Goal: Task Accomplishment & Management: Manage account settings

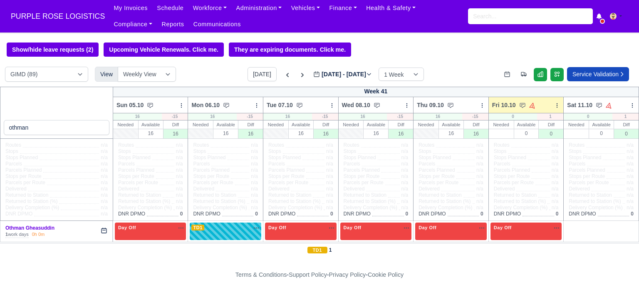
select select "5"
click at [517, 15] on input "search" at bounding box center [530, 16] width 125 height 16
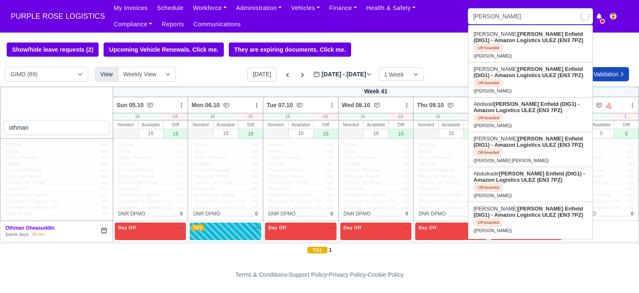
type input "mohamed a"
type input "mohamed abdi Mohamed"
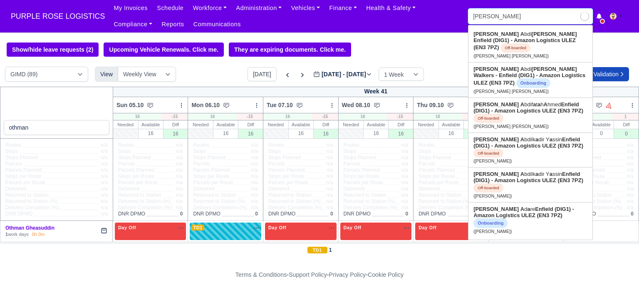
type input "mohamed ab"
type input "mohamed abdi Mohamed"
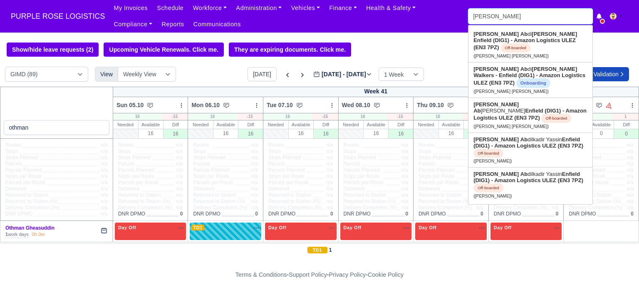
type input "mohamed abdi"
type input "mohamed abdi Mohamed"
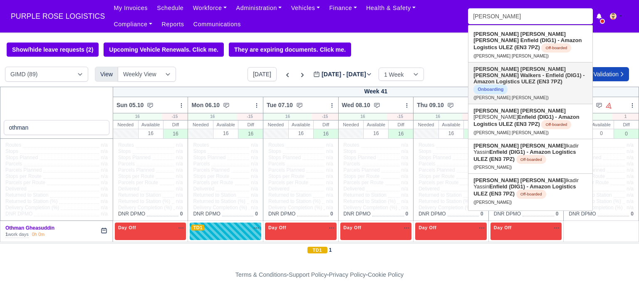
click at [523, 79] on link "Mohamed Abdi Mohamed Walkers - Enfield (DIG1) - Amazon Logistics ULEZ (EN3 7PZ)…" at bounding box center [531, 82] width 124 height 41
type input "[PERSON_NAME] [PERSON_NAME]"
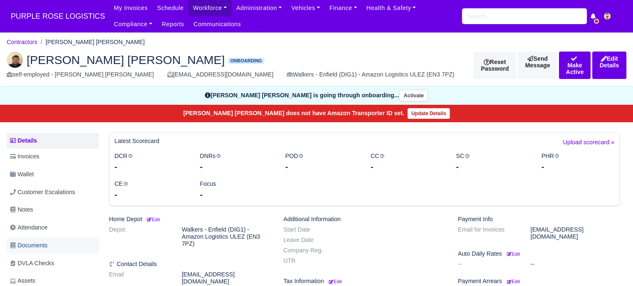
click at [47, 248] on span "Documents" at bounding box center [28, 246] width 37 height 10
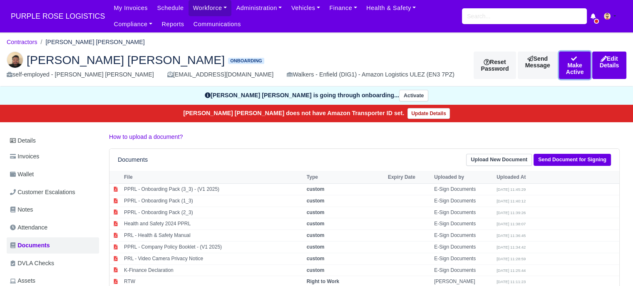
click at [559, 64] on button "Make Active" at bounding box center [575, 65] width 32 height 27
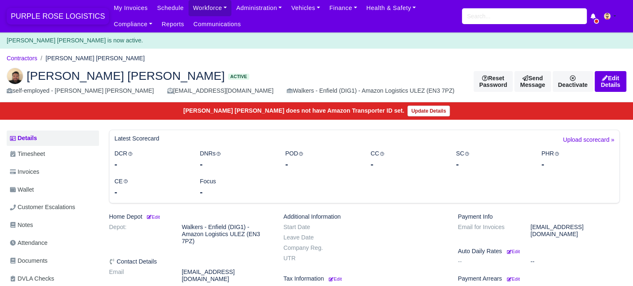
click at [55, 16] on span "PURPLE ROSE LOGISTICS" at bounding box center [58, 16] width 102 height 17
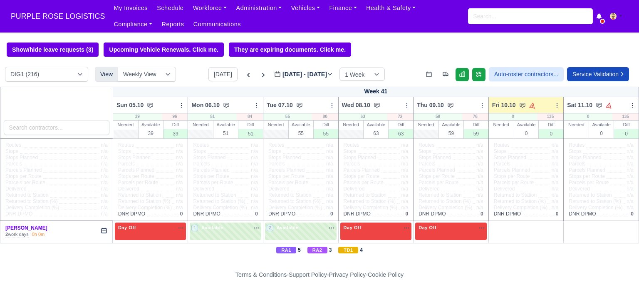
select select "5"
click at [5, 67] on select "DIG1 (216) DAK1 (1) GIMD (90)" at bounding box center [46, 74] width 83 height 15
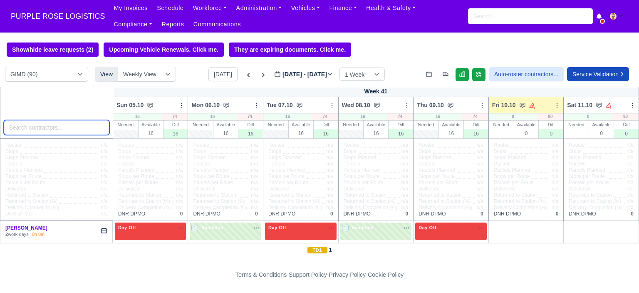
click at [89, 132] on input "search" at bounding box center [57, 127] width 106 height 15
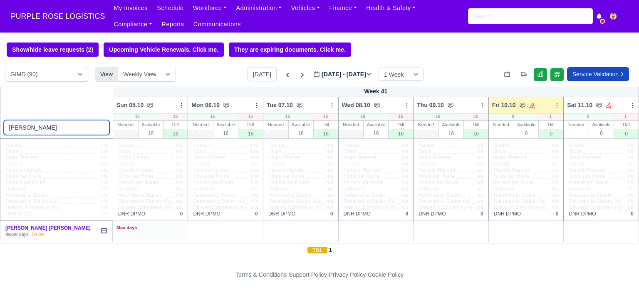
type input "[PERSON_NAME]"
click at [169, 233] on div "Max days" at bounding box center [151, 230] width 72 height 17
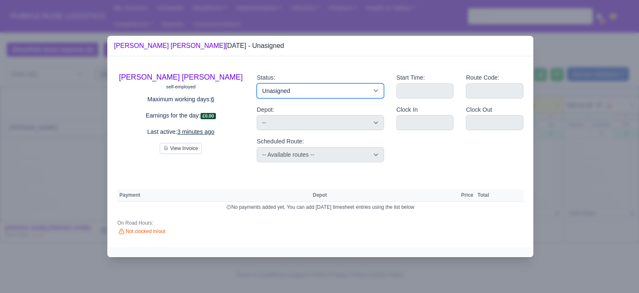
click at [308, 94] on select "Available Day Off Stand By Holiday Other Depot In Office OSM Ridealong Nursery …" at bounding box center [320, 90] width 127 height 15
select select "Day Off"
click at [257, 83] on select "Available Day Off Stand By Holiday Other Depot In Office OSM Ridealong Nursery …" at bounding box center [320, 90] width 127 height 15
select select
select select "na"
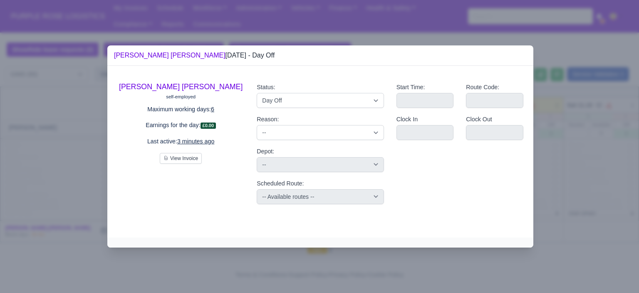
click at [565, 135] on div at bounding box center [319, 146] width 639 height 293
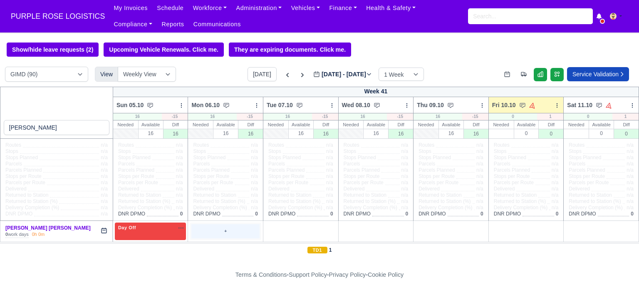
click at [219, 233] on div "+" at bounding box center [225, 231] width 68 height 14
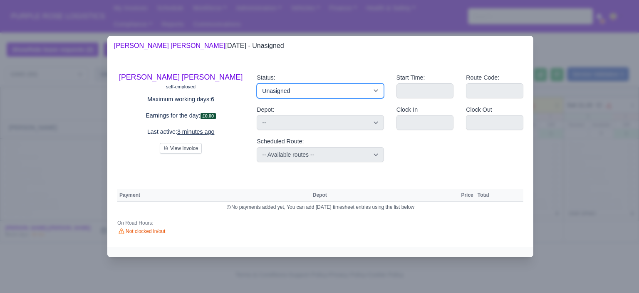
click at [308, 94] on select "Available Day Off Stand By Holiday Other Depot In Office OSM Ridealong Nursery …" at bounding box center [320, 90] width 127 height 15
select select "Day Off"
click at [257, 83] on select "Available Day Off Stand By Holiday Other Depot In Office OSM Ridealong Nursery …" at bounding box center [320, 90] width 127 height 15
select select
select select "na"
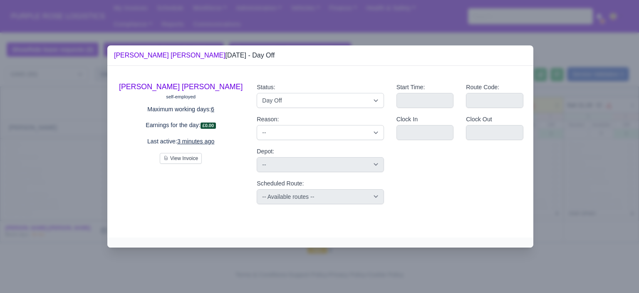
click at [566, 181] on div at bounding box center [319, 146] width 639 height 293
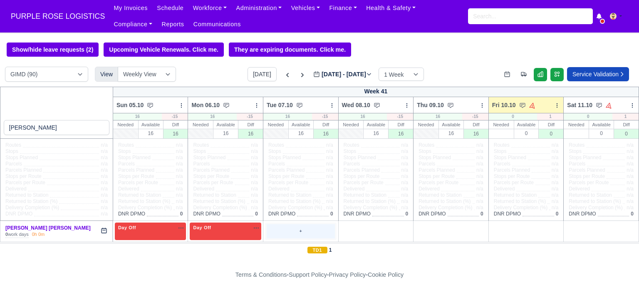
click at [305, 226] on div "+" at bounding box center [301, 231] width 68 height 14
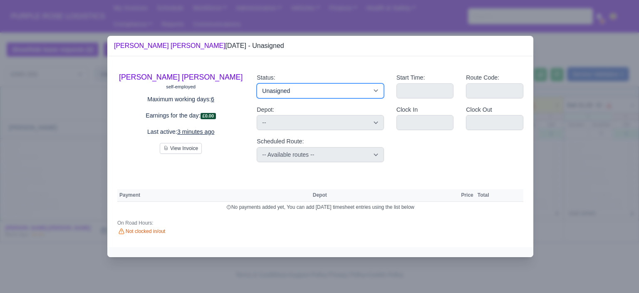
click at [327, 92] on select "Available Day Off Stand By Holiday Other Depot In Office OSM Ridealong Nursery …" at bounding box center [320, 90] width 127 height 15
select select "Day Off"
click at [257, 83] on select "Available Day Off Stand By Holiday Other Depot In Office OSM Ridealong Nursery …" at bounding box center [320, 90] width 127 height 15
select select
select select "na"
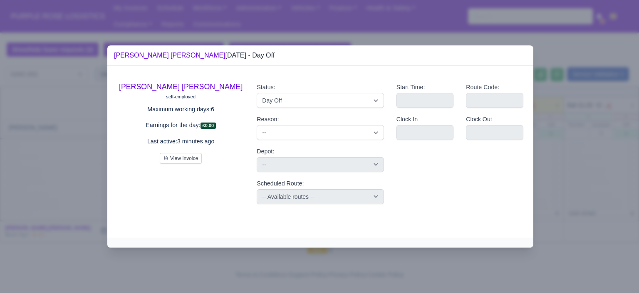
click at [558, 124] on div at bounding box center [319, 146] width 639 height 293
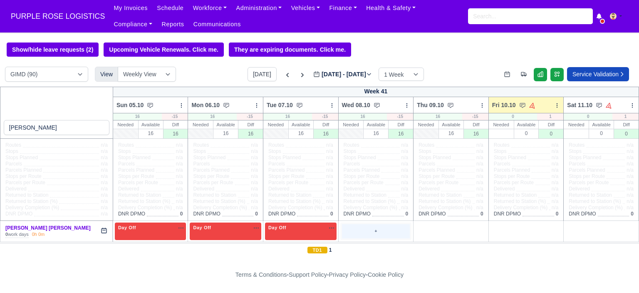
click at [369, 228] on div "+" at bounding box center [376, 231] width 68 height 14
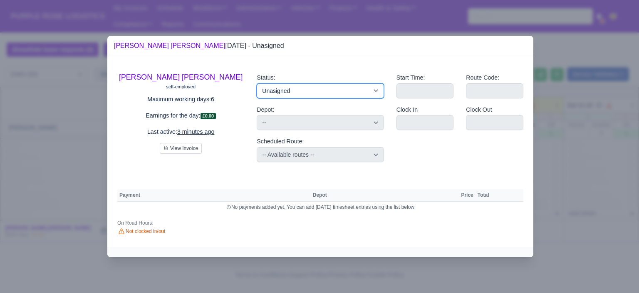
click at [358, 94] on select "Available Day Off Stand By Holiday Other Depot In Office OSM Ridealong Nursery …" at bounding box center [320, 90] width 127 height 15
select select "Day Off"
click at [257, 83] on select "Available Day Off Stand By Holiday Other Depot In Office OSM Ridealong Nursery …" at bounding box center [320, 90] width 127 height 15
select select
click at [553, 129] on div at bounding box center [319, 146] width 639 height 293
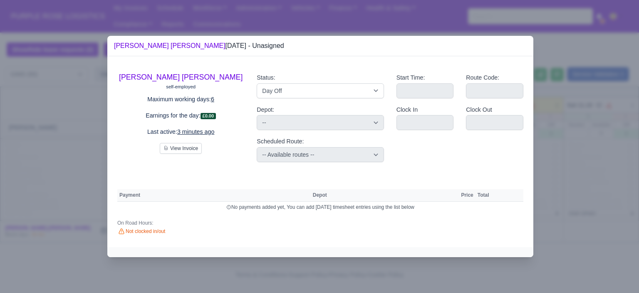
select select "na"
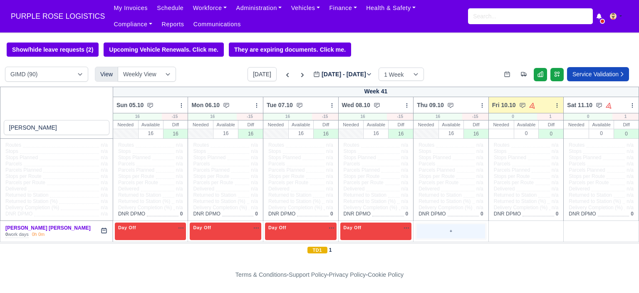
click at [467, 233] on div "+" at bounding box center [451, 231] width 68 height 14
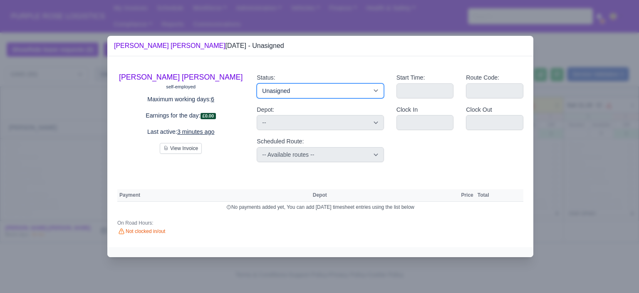
click at [372, 94] on select "Available Day Off Stand By Holiday Other Depot In Office OSM Ridealong Nursery …" at bounding box center [320, 90] width 127 height 15
select select "Day Off"
click at [257, 83] on select "Available Day Off Stand By Holiday Other Depot In Office OSM Ridealong Nursery …" at bounding box center [320, 90] width 127 height 15
select select
select select "na"
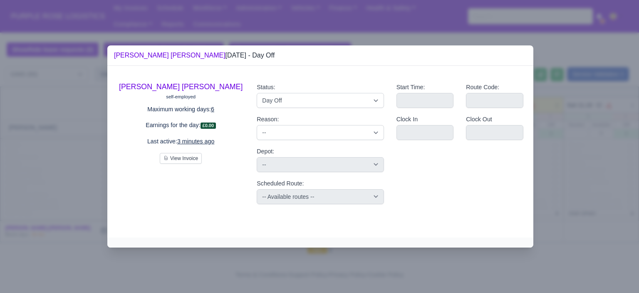
drag, startPoint x: 575, startPoint y: 139, endPoint x: 562, endPoint y: 194, distance: 56.5
click at [575, 140] on div at bounding box center [319, 146] width 639 height 293
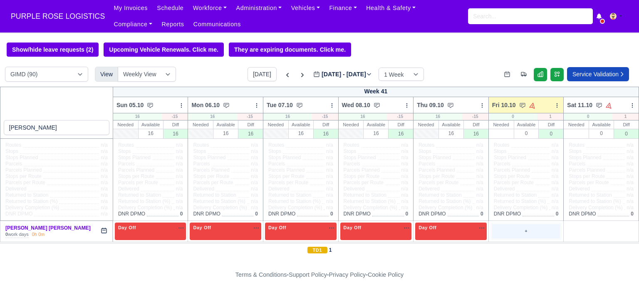
click at [521, 238] on div "+" at bounding box center [526, 231] width 68 height 14
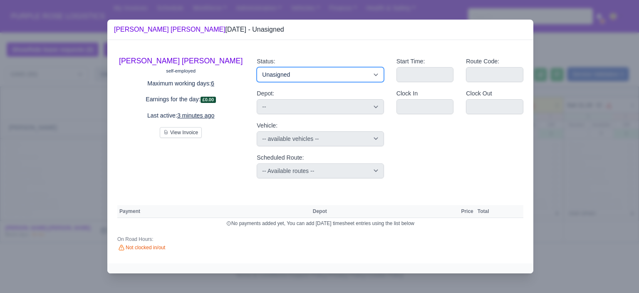
click at [357, 77] on select "Available Day Off Stand By Holiday Other Depot In Office OSM Ridealong Nursery …" at bounding box center [320, 74] width 127 height 15
select select "Day Off"
click at [257, 67] on select "Available Day Off Stand By Holiday Other Depot In Office OSM Ridealong Nursery …" at bounding box center [320, 74] width 127 height 15
select select "na"
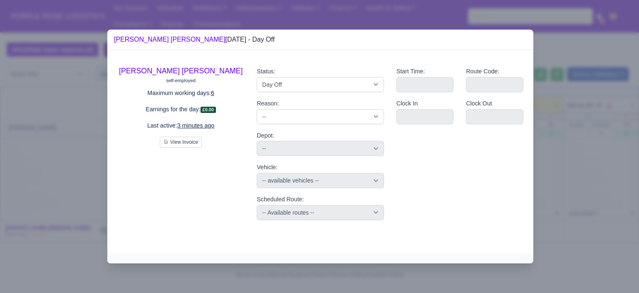
click at [575, 147] on div at bounding box center [319, 146] width 639 height 293
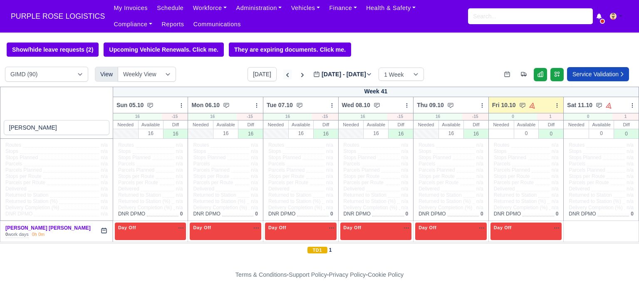
click at [283, 78] on icon at bounding box center [287, 75] width 8 height 8
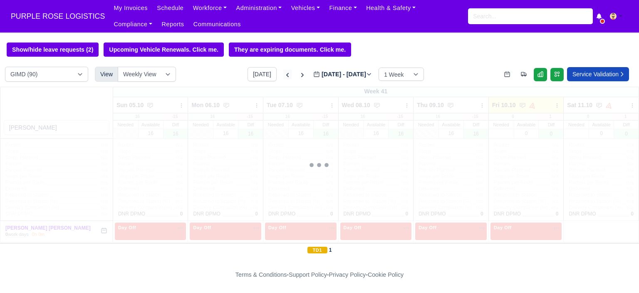
type input "[DATE]"
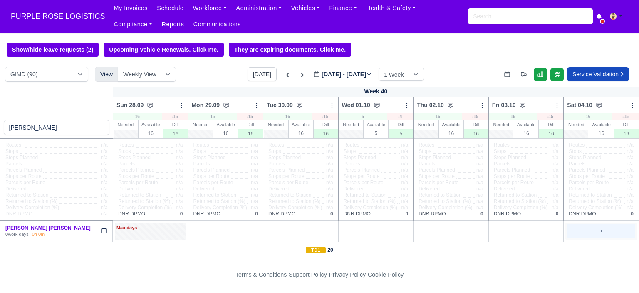
click at [569, 224] on div "+" at bounding box center [601, 231] width 68 height 14
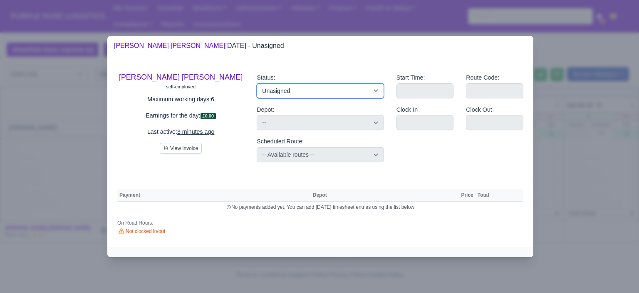
click at [325, 90] on select "Available Day Off Stand By Holiday Other Depot In Office OSM Ridealong Nursery …" at bounding box center [320, 90] width 127 height 15
select select "Day Off"
click at [257, 83] on select "Available Day Off Stand By Holiday Other Depot In Office OSM Ridealong Nursery …" at bounding box center [320, 90] width 127 height 15
select select
select select "na"
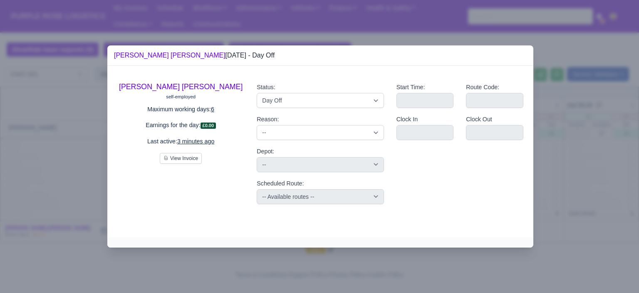
drag, startPoint x: 566, startPoint y: 136, endPoint x: 537, endPoint y: 164, distance: 40.0
click at [564, 137] on div at bounding box center [319, 146] width 639 height 293
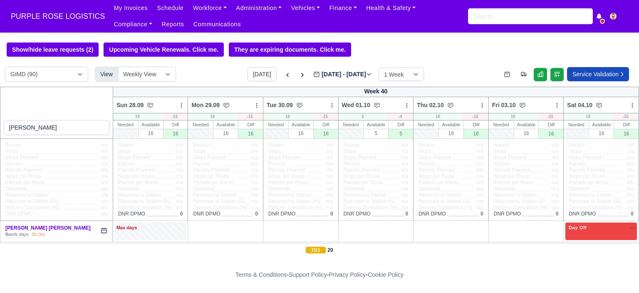
drag, startPoint x: 509, startPoint y: 222, endPoint x: 488, endPoint y: 213, distance: 22.9
click at [508, 222] on td "+" at bounding box center [526, 231] width 75 height 21
click at [514, 229] on div "+" at bounding box center [526, 231] width 68 height 14
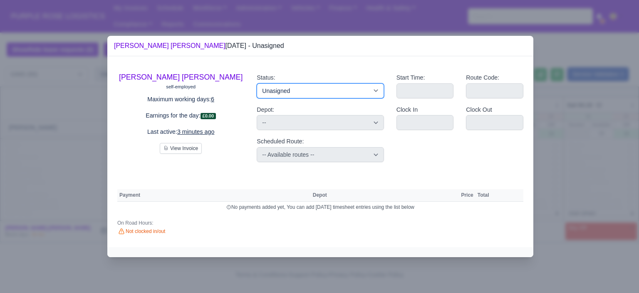
click at [315, 90] on select "Available Day Off Stand By Holiday Other Depot In Office OSM Ridealong Nursery …" at bounding box center [320, 90] width 127 height 15
select select "Day Off"
click at [257, 83] on select "Available Day Off Stand By Holiday Other Depot In Office OSM Ridealong Nursery …" at bounding box center [320, 90] width 127 height 15
select select
select select "na"
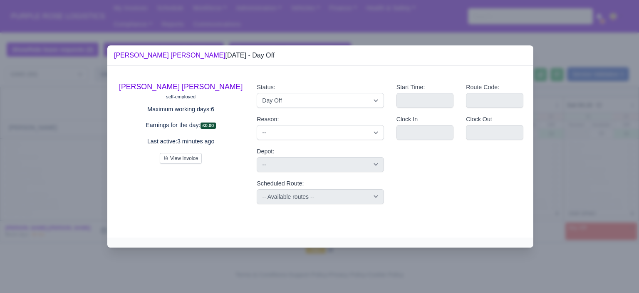
click at [601, 159] on div at bounding box center [319, 146] width 639 height 293
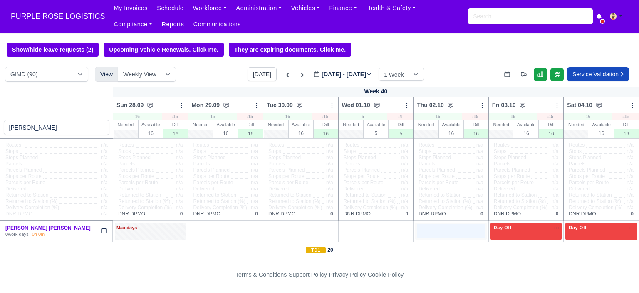
click at [432, 231] on div "+" at bounding box center [451, 231] width 68 height 14
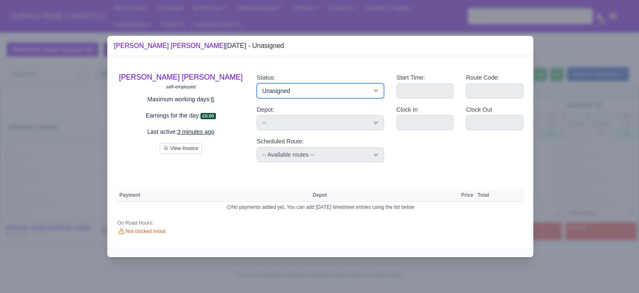
click at [335, 93] on select "Available Day Off Stand By Holiday Other Depot In Office OSM Ridealong Nursery …" at bounding box center [320, 90] width 127 height 15
select select "Training"
click at [257, 83] on select "Available Day Off Stand By Holiday Other Depot In Office OSM Ridealong Nursery …" at bounding box center [320, 90] width 127 height 15
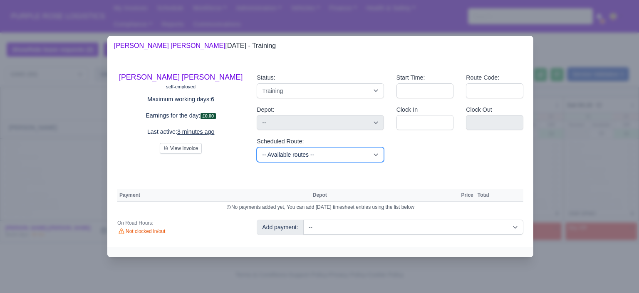
click at [356, 151] on select "-- Available routes -- Standard Parcel - Block of 6 Hours - (SD6) AmFlex RTS Ve…" at bounding box center [320, 154] width 127 height 15
select select "6"
click at [257, 147] on select "-- Available routes -- Standard Parcel - Block of 6 Hours - (SD6) AmFlex RTS Ve…" at bounding box center [320, 154] width 127 height 15
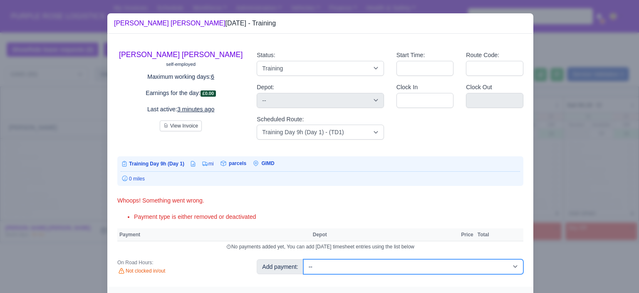
click at [394, 265] on select "-- Additional Hour Support (£14.50) Additional Hour Support (Walkers) (£13.50) …" at bounding box center [413, 266] width 220 height 15
select select "85"
click at [303, 259] on select "-- Additional Hour Support (£14.50) Additional Hour Support (Walkers) (£13.50) …" at bounding box center [413, 266] width 220 height 15
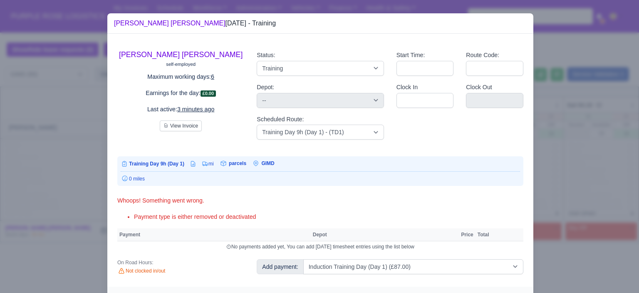
select select "5"
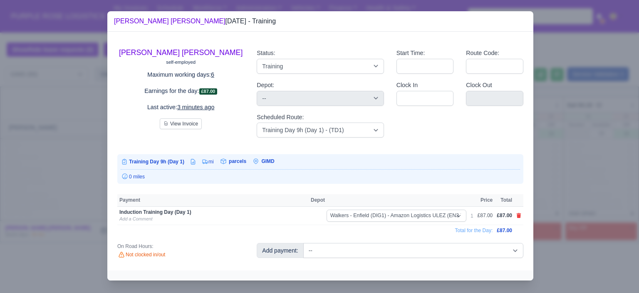
scroll to position [3, 0]
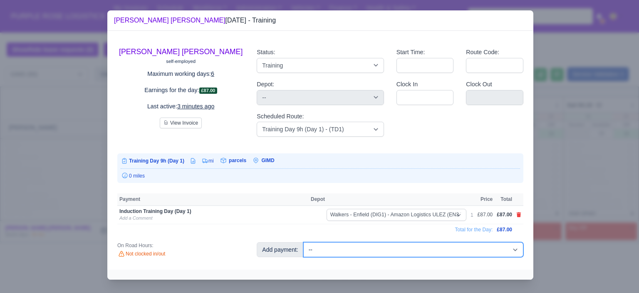
click at [405, 253] on select "-- Additional Hour Support (£14.50) Additional Hour Support (Walkers) (£13.50) …" at bounding box center [413, 249] width 220 height 15
select select "103"
click at [303, 242] on select "-- Additional Hour Support (£14.50) Additional Hour Support (Walkers) (£13.50) …" at bounding box center [413, 249] width 220 height 15
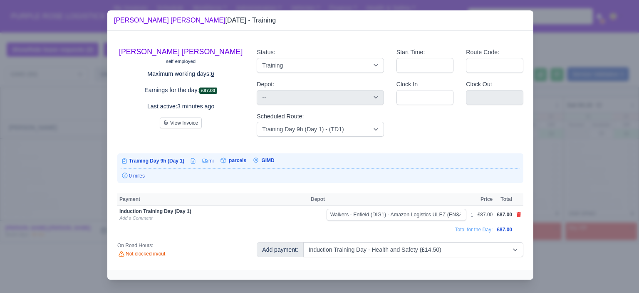
select select "5"
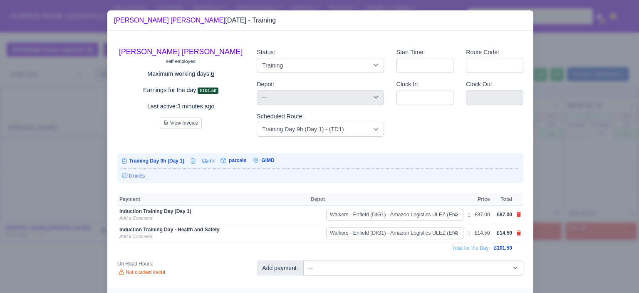
scroll to position [12, 0]
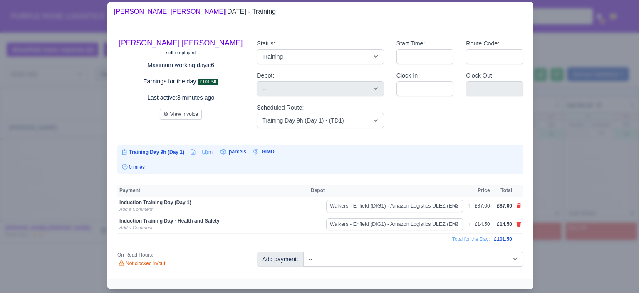
click at [584, 126] on div at bounding box center [319, 146] width 639 height 293
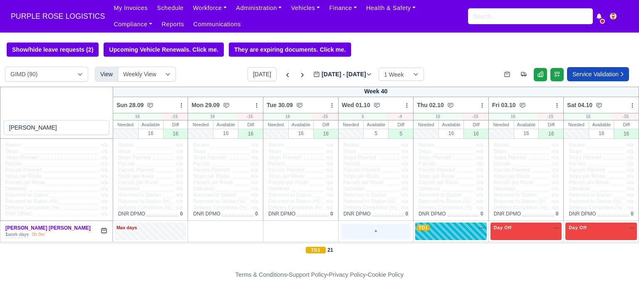
click at [385, 229] on div "+" at bounding box center [376, 231] width 68 height 14
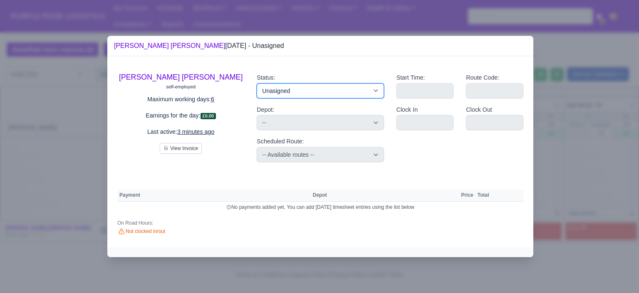
click at [343, 88] on select "Available Day Off Stand By Holiday Other Depot In Office OSM Ridealong Nursery …" at bounding box center [320, 90] width 127 height 15
select select "Day Off"
click at [257, 83] on select "Available Day Off Stand By Holiday Other Depot In Office OSM Ridealong Nursery …" at bounding box center [320, 90] width 127 height 15
select select
select select "na"
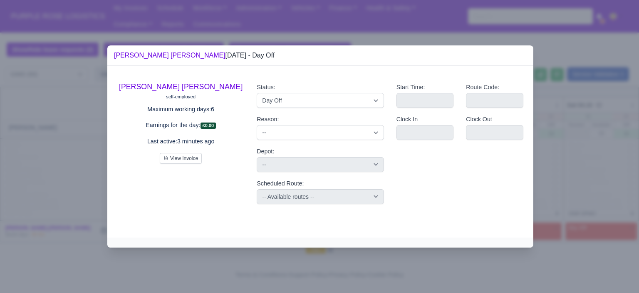
click at [575, 139] on div at bounding box center [319, 146] width 639 height 293
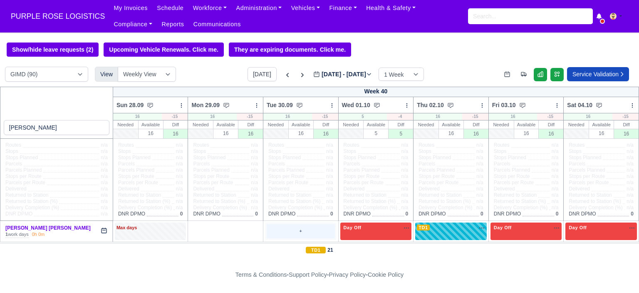
click at [290, 229] on div "+" at bounding box center [301, 231] width 68 height 14
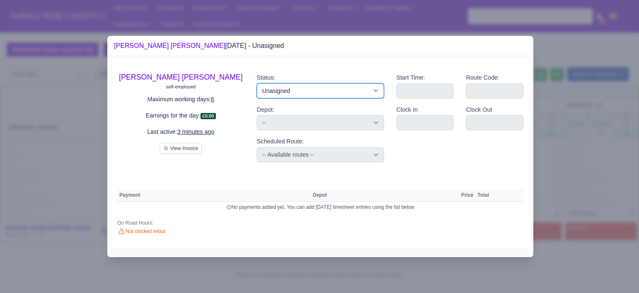
click at [311, 90] on select "Available Day Off Stand By Holiday Other Depot In Office OSM Ridealong Nursery …" at bounding box center [320, 90] width 127 height 15
select select "Day Off"
click at [257, 83] on select "Available Day Off Stand By Holiday Other Depot In Office OSM Ridealong Nursery …" at bounding box center [320, 90] width 127 height 15
select select
select select "na"
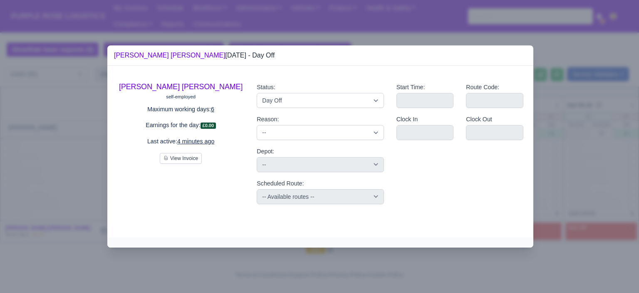
click at [575, 148] on div at bounding box center [319, 146] width 639 height 293
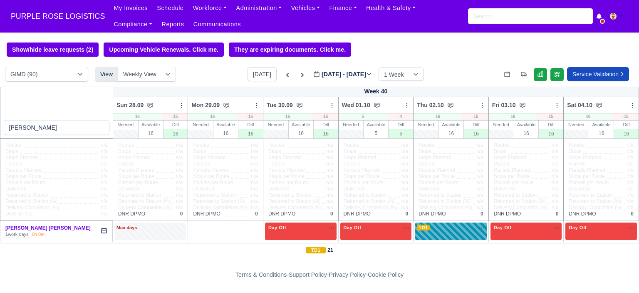
click at [445, 232] on div "TD1 na" at bounding box center [451, 228] width 68 height 9
select select "Training"
select select "6"
select select "5"
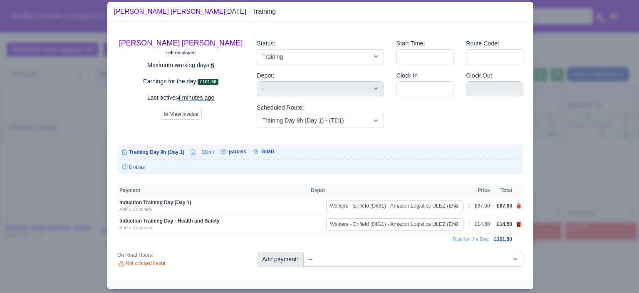
click at [517, 226] on icon at bounding box center [519, 223] width 5 height 5
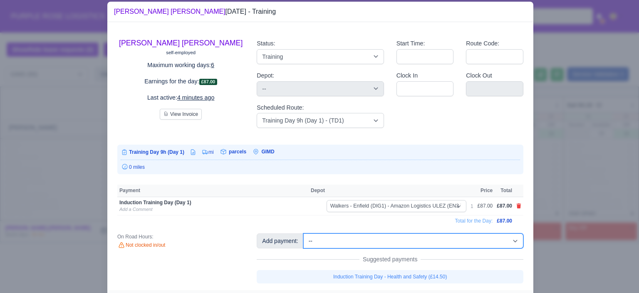
click at [432, 248] on select "-- Additional Hour Support (£14.50) Additional Hour Support (Walkers) (£13.50) …" at bounding box center [413, 240] width 220 height 15
select select "104"
click at [303, 244] on select "-- Additional Hour Support (£14.50) Additional Hour Support (Walkers) (£13.50) …" at bounding box center [413, 240] width 220 height 15
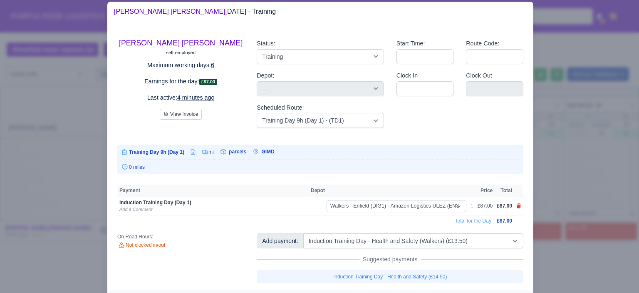
select select "5"
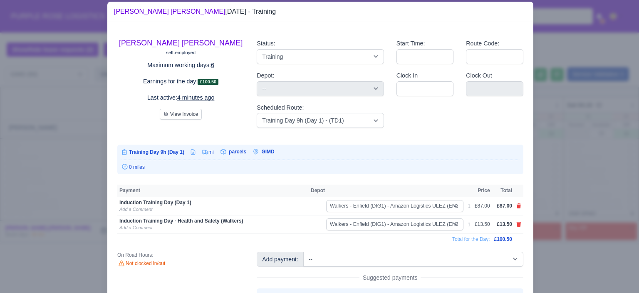
click at [595, 152] on div at bounding box center [319, 146] width 639 height 293
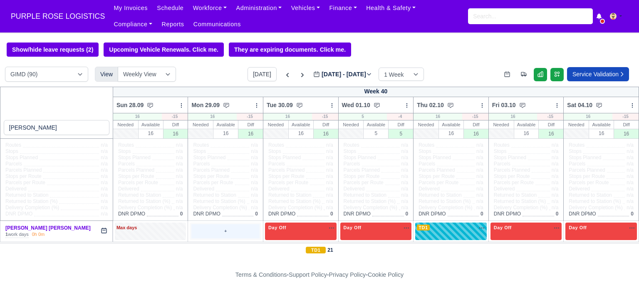
click at [232, 229] on div "+" at bounding box center [225, 231] width 68 height 14
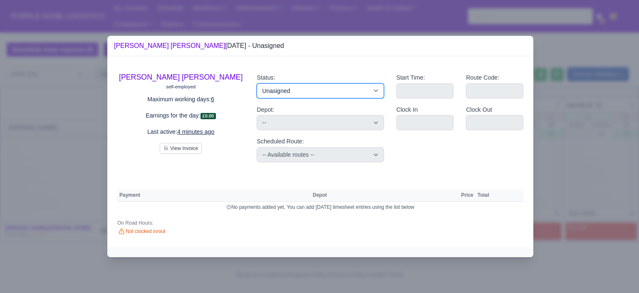
click at [292, 96] on select "Available Day Off Stand By Holiday Other Depot In Office OSM Ridealong Nursery …" at bounding box center [320, 90] width 127 height 15
select select "Day Off"
click at [257, 83] on select "Available Day Off Stand By Holiday Other Depot In Office OSM Ridealong Nursery …" at bounding box center [320, 90] width 127 height 15
select select
select select "na"
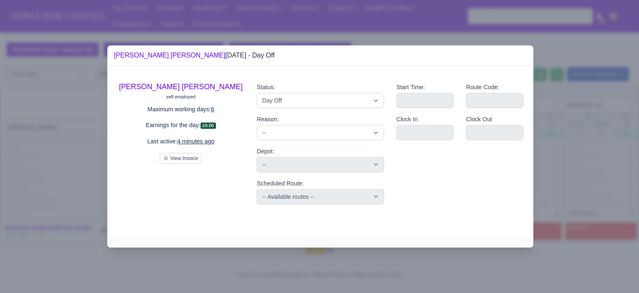
click at [560, 144] on div at bounding box center [319, 146] width 639 height 293
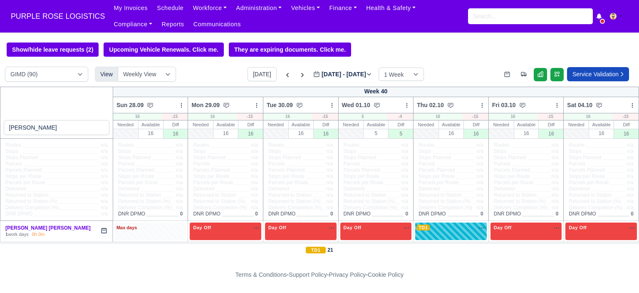
click at [151, 224] on div "Max days" at bounding box center [151, 227] width 68 height 7
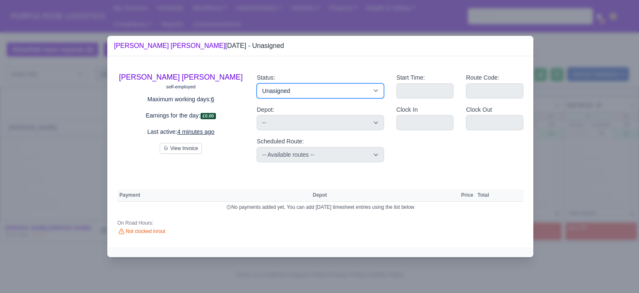
click at [283, 91] on select "Available Day Off Stand By Holiday Other Depot In Office OSM Ridealong Nursery …" at bounding box center [320, 90] width 127 height 15
select select "Day Off"
click at [257, 83] on select "Available Day Off Stand By Holiday Other Depot In Office OSM Ridealong Nursery …" at bounding box center [320, 90] width 127 height 15
select select
select select "na"
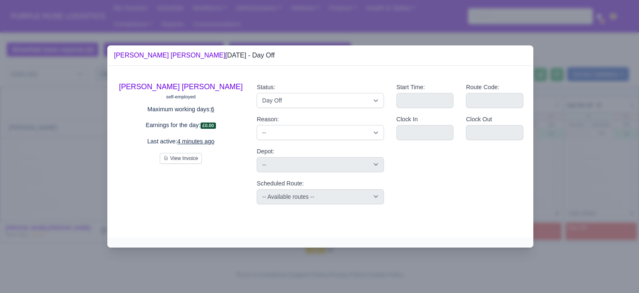
click at [570, 124] on div at bounding box center [319, 146] width 639 height 293
